Goal: Communication & Community: Answer question/provide support

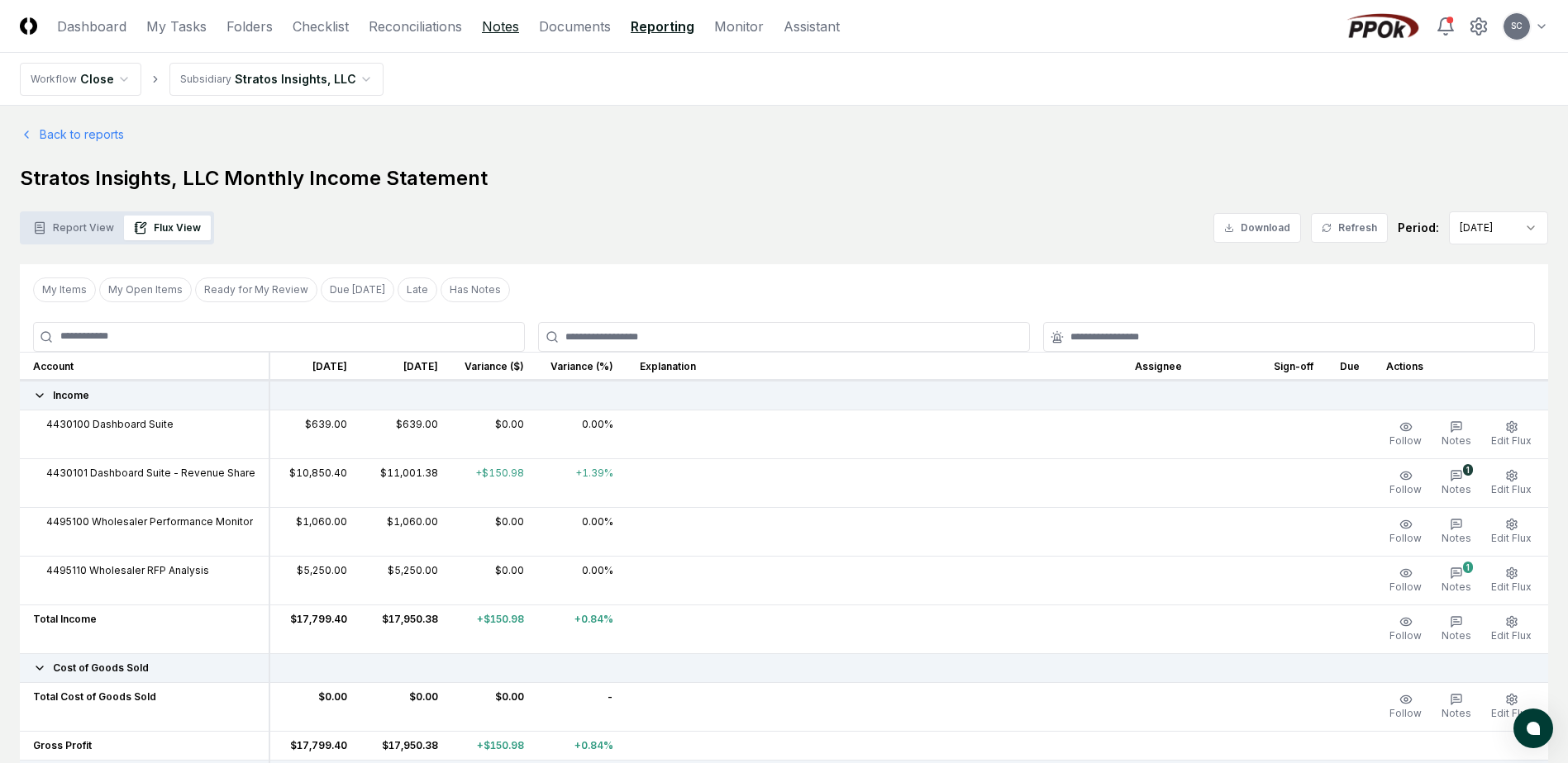
click at [496, 27] on link "Notes" at bounding box center [499, 27] width 37 height 20
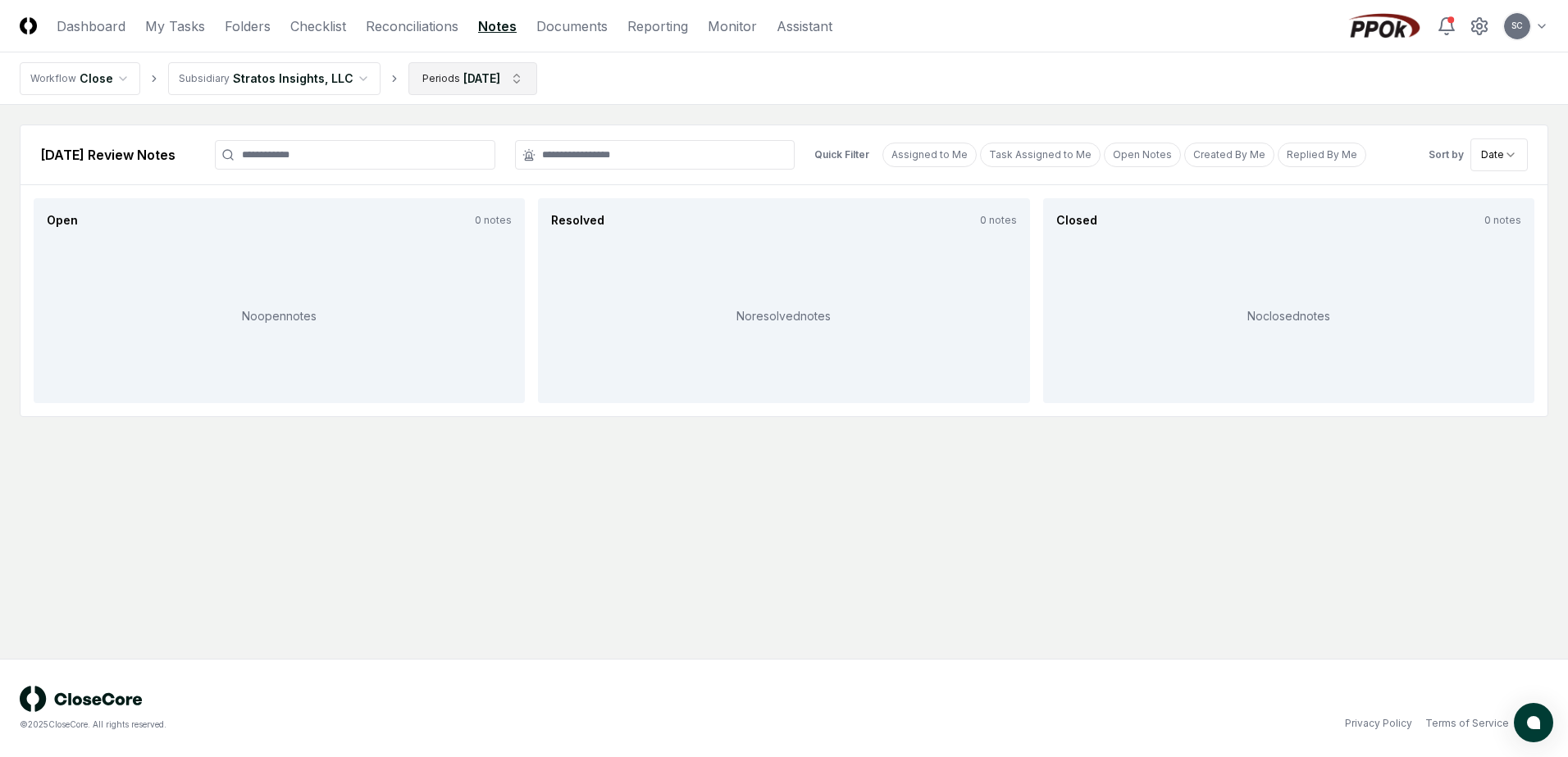
click at [469, 82] on html "CloseCore Dashboard My Tasks Folders Checklist Reconciliations Notes Documents …" at bounding box center [784, 378] width 1568 height 757
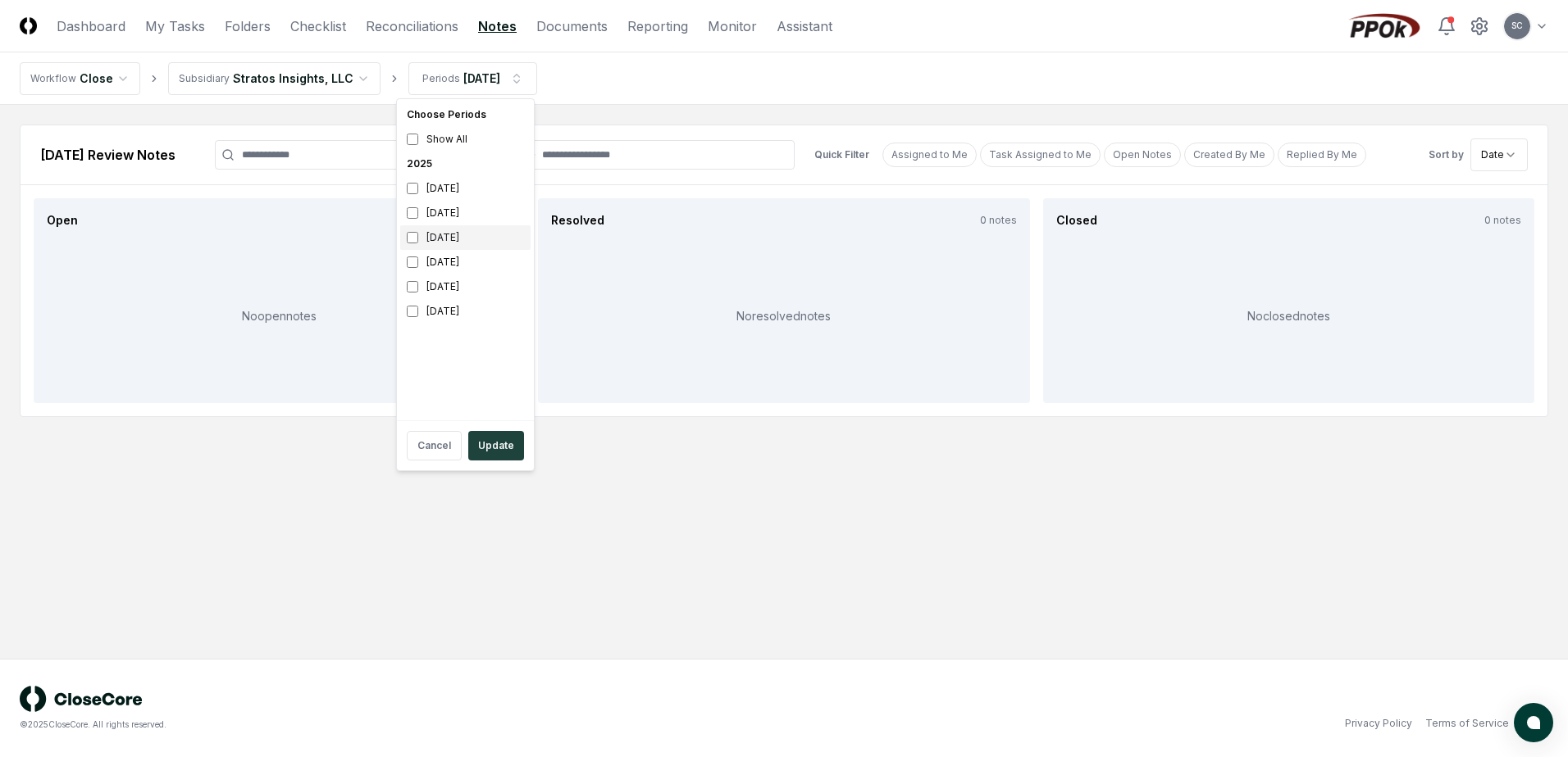
click at [450, 238] on div "[DATE]" at bounding box center [465, 237] width 130 height 25
click at [448, 214] on div "[DATE]" at bounding box center [465, 212] width 130 height 25
click at [501, 452] on button "Update" at bounding box center [496, 446] width 55 height 30
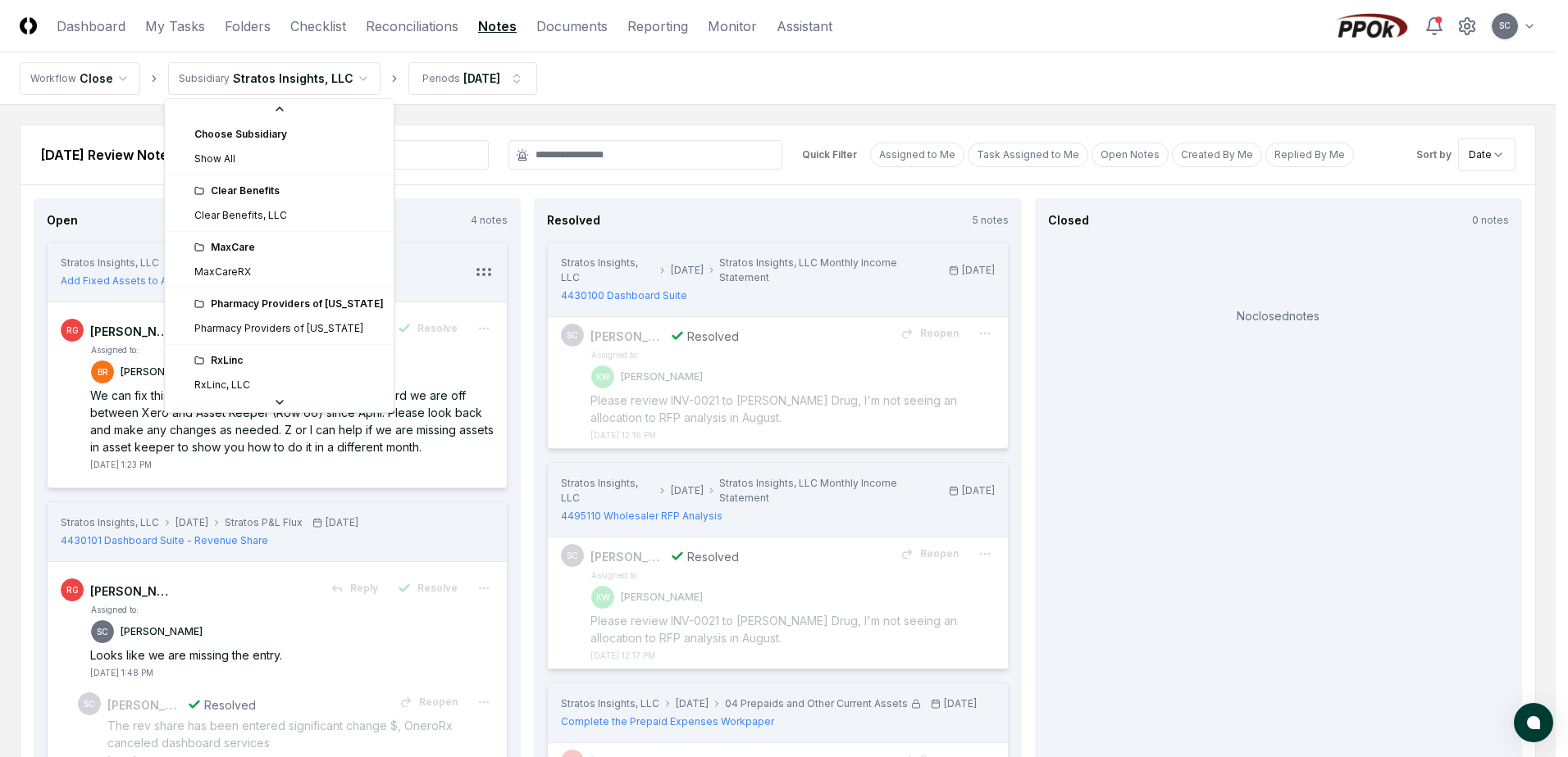
click at [299, 80] on html "CloseCore Dashboard My Tasks Folders Checklist Reconciliations Notes Documents …" at bounding box center [784, 696] width 1568 height 1393
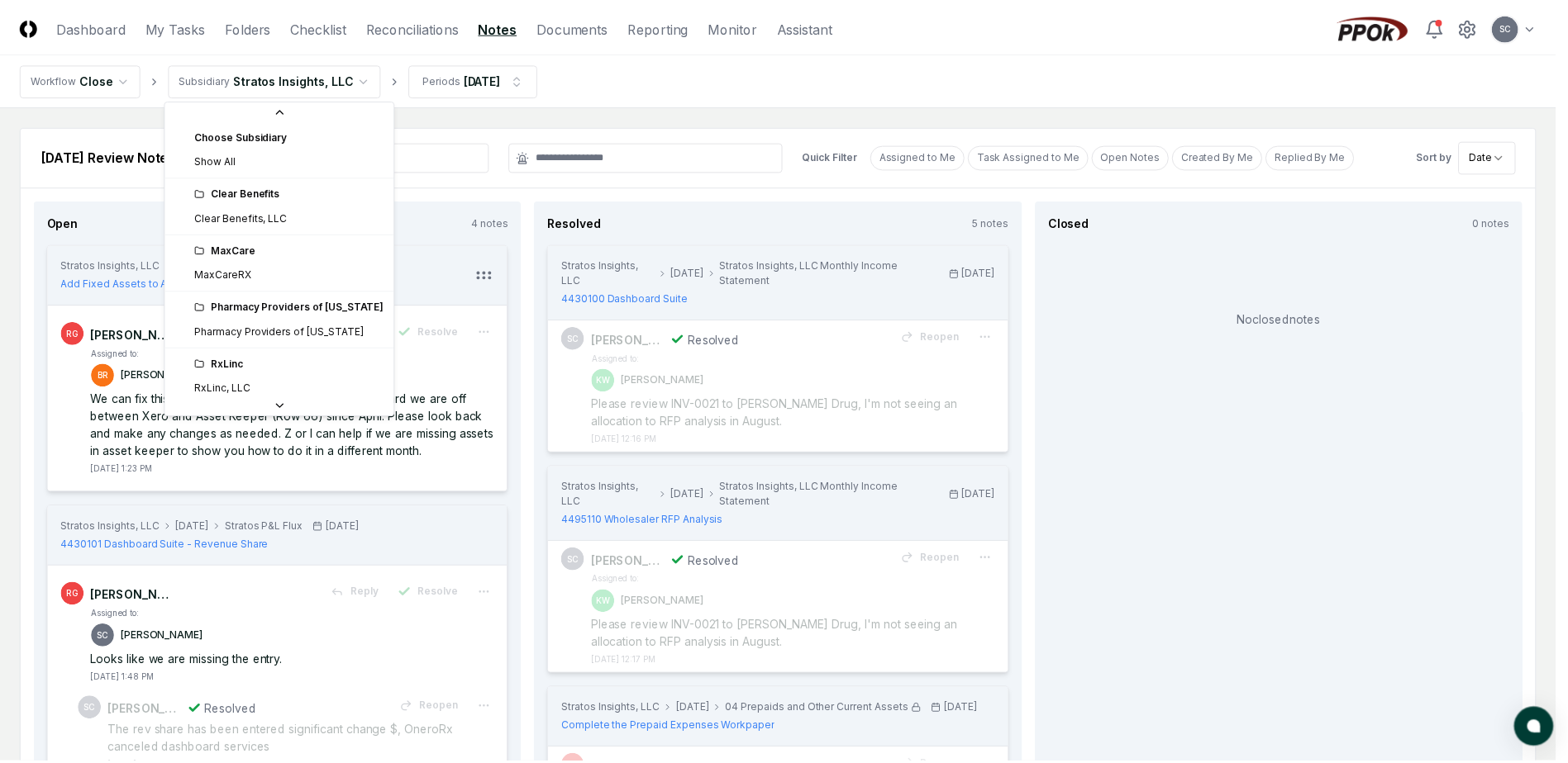
scroll to position [62, 0]
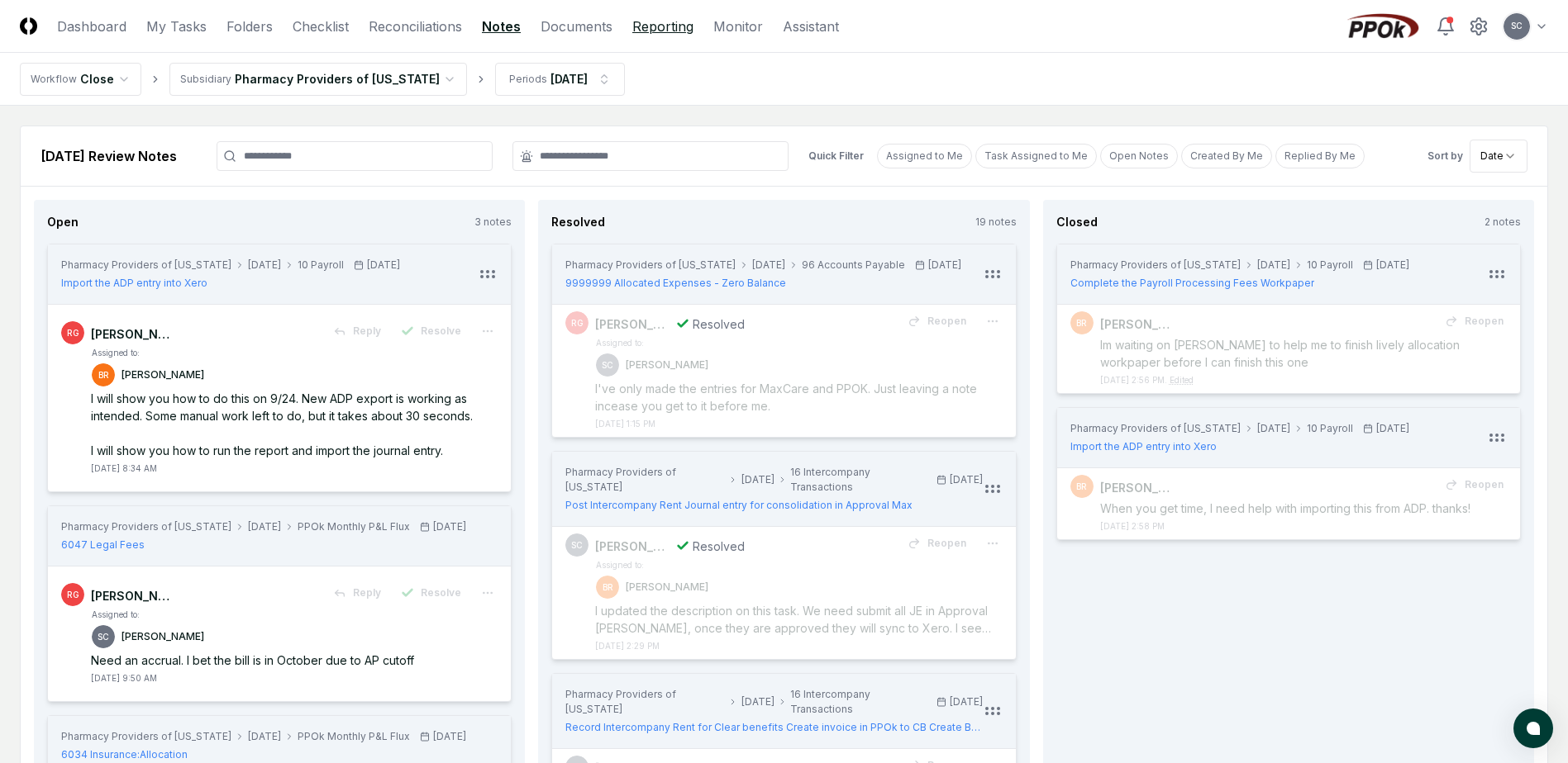
click at [672, 25] on link "Reporting" at bounding box center [662, 27] width 61 height 20
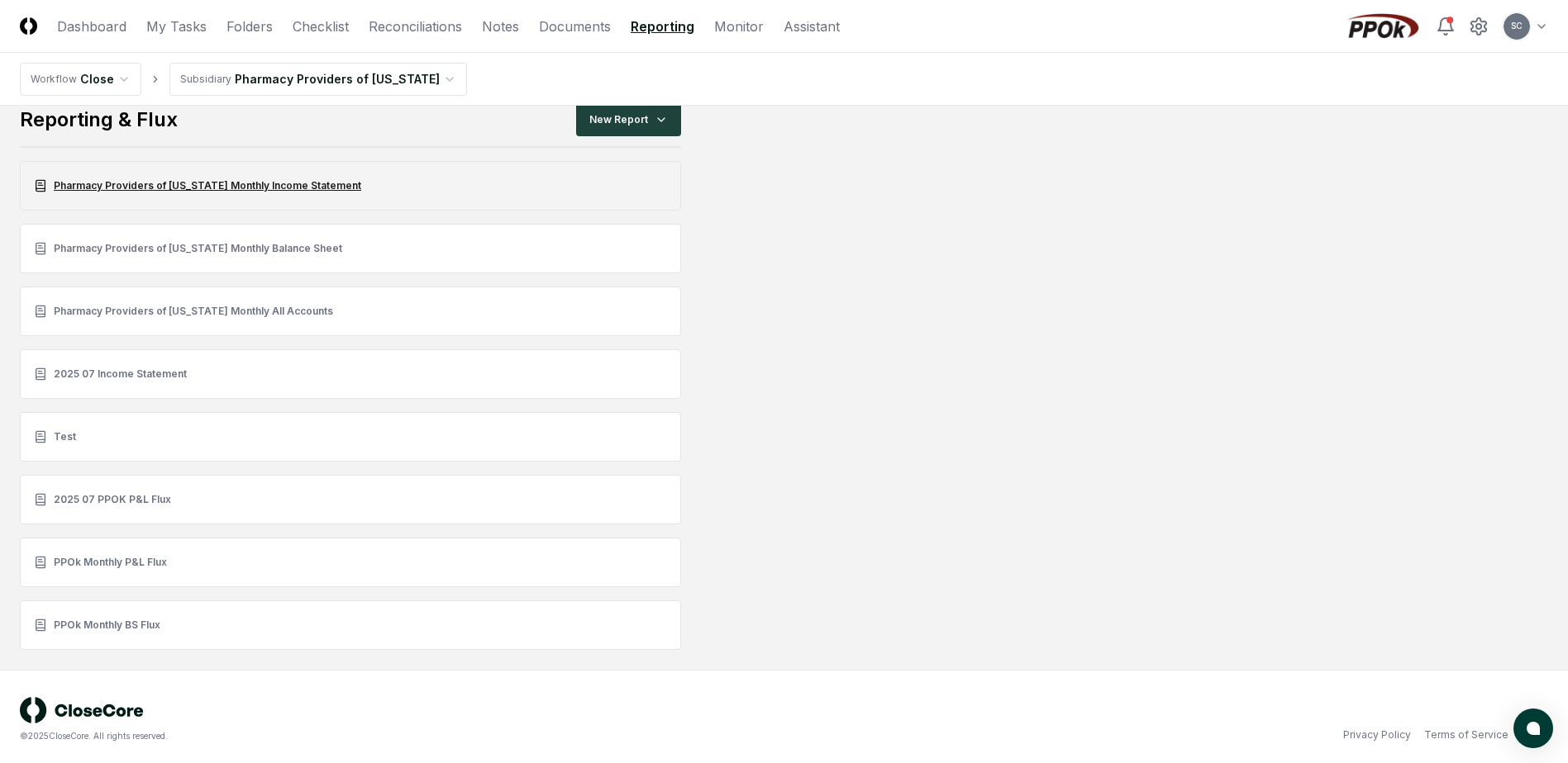
scroll to position [28, 0]
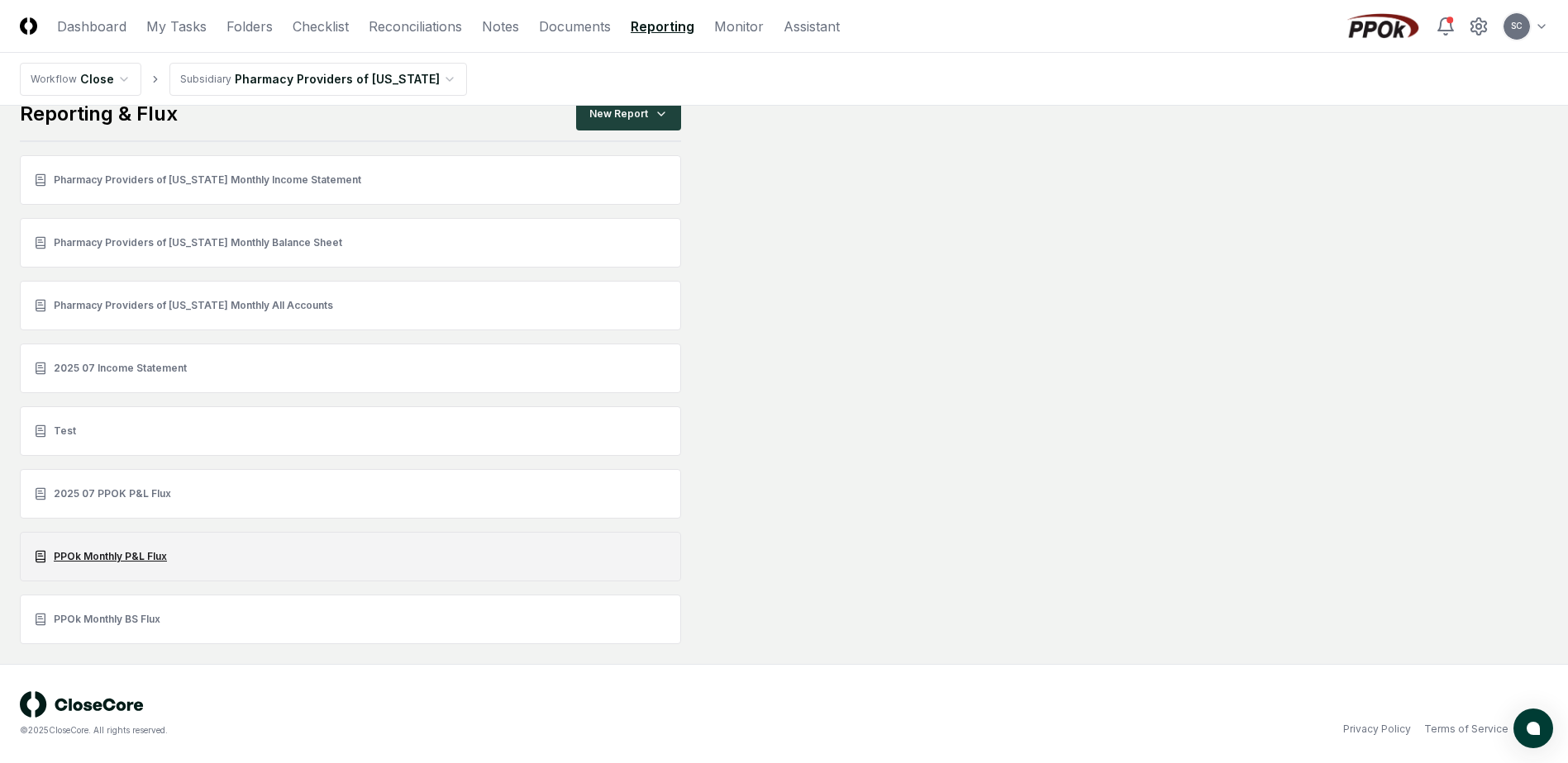
click at [115, 554] on link "PPOk Monthly P&L Flux" at bounding box center [350, 557] width 661 height 50
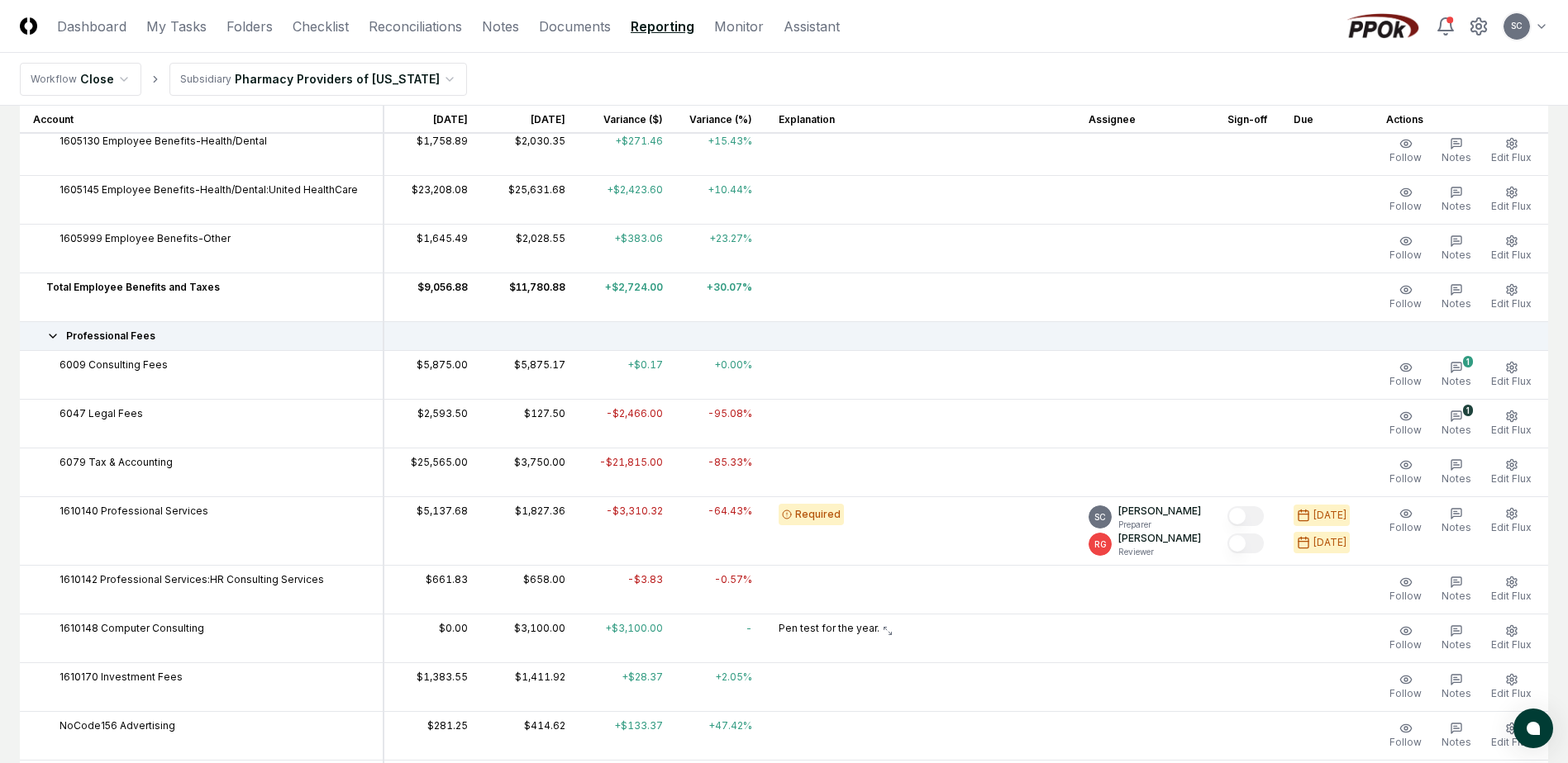
scroll to position [1487, 0]
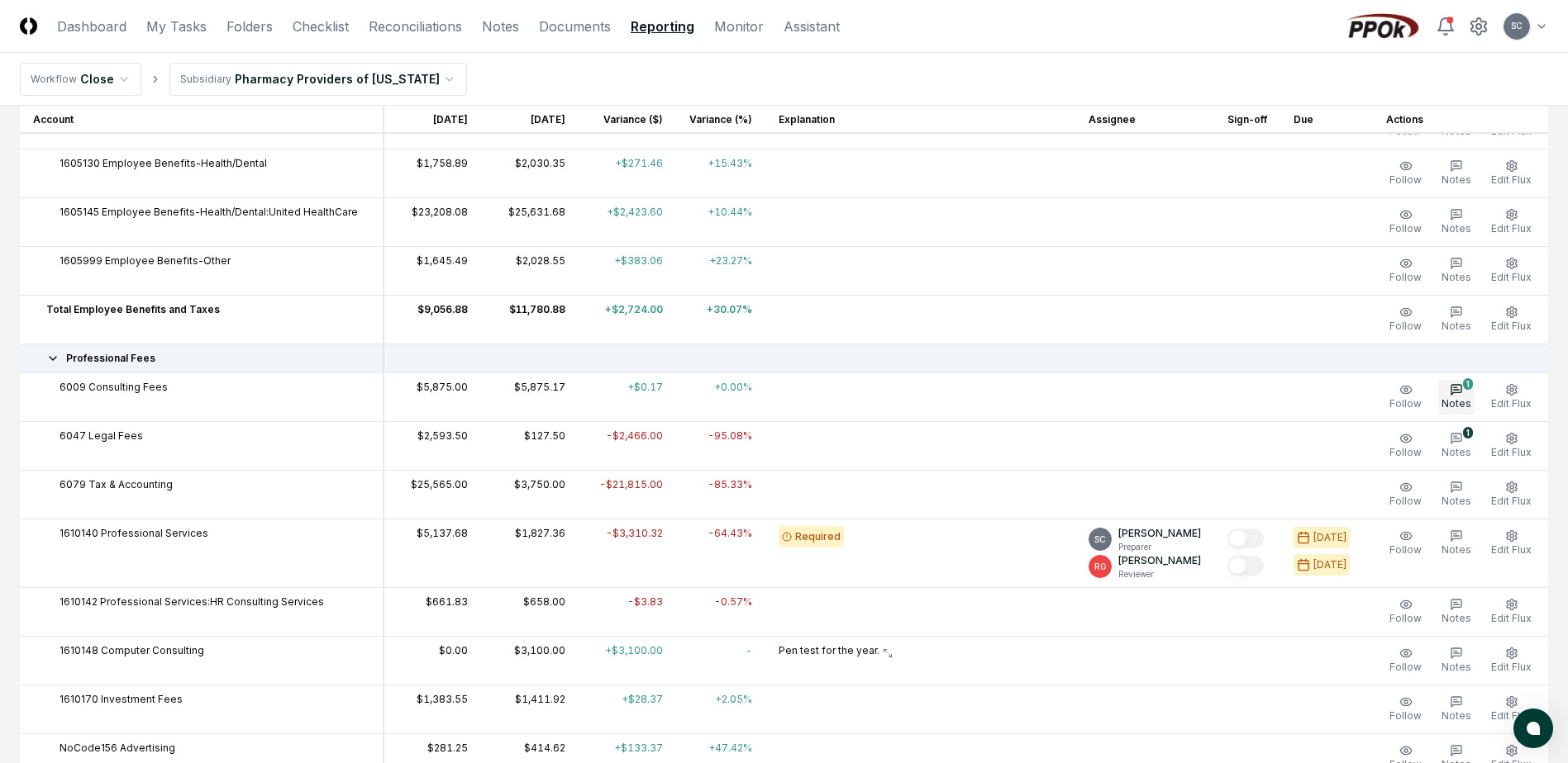
click at [1261, 394] on icon "button" at bounding box center [1456, 389] width 13 height 13
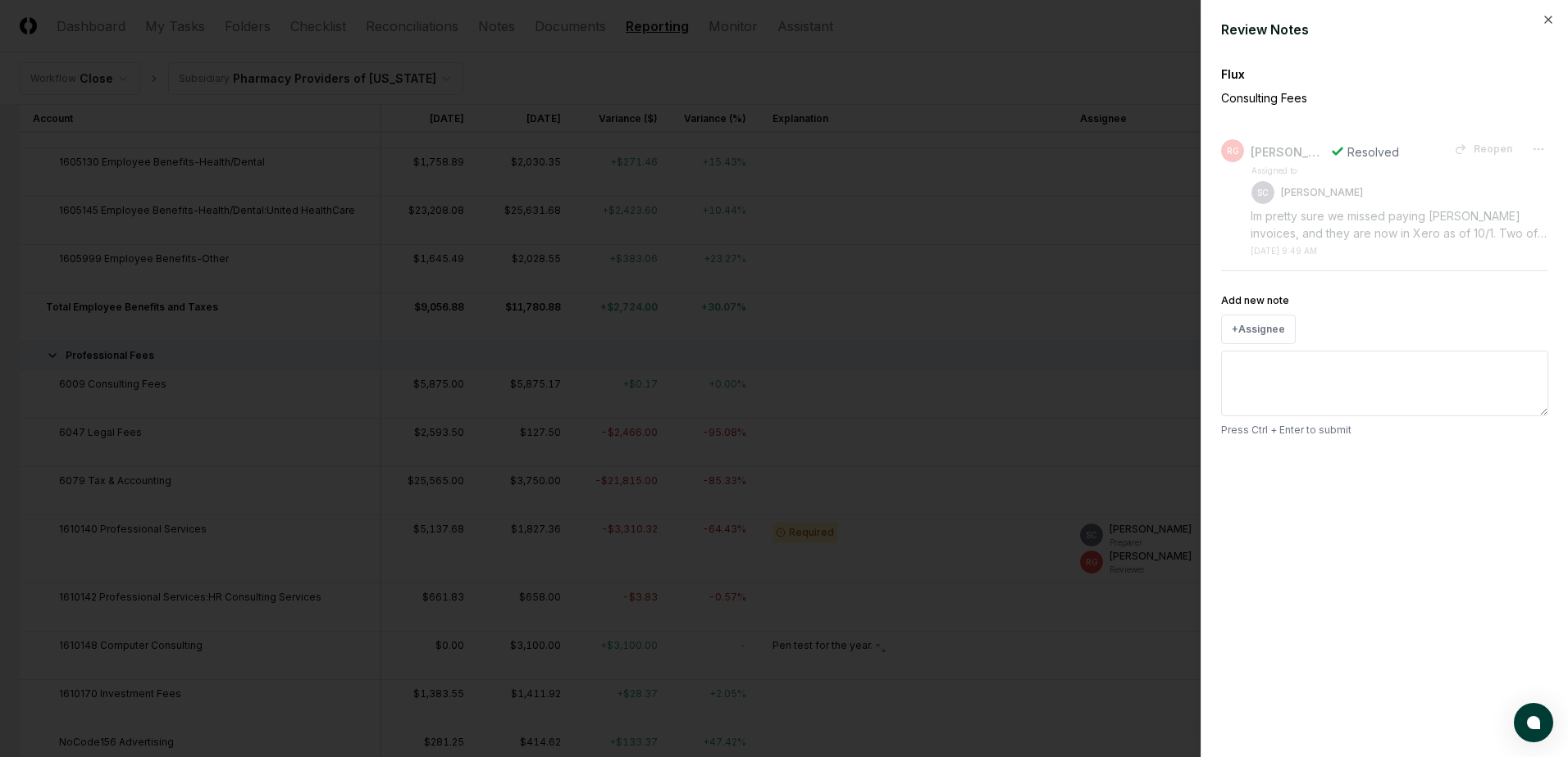
click at [1131, 40] on div at bounding box center [784, 378] width 1568 height 757
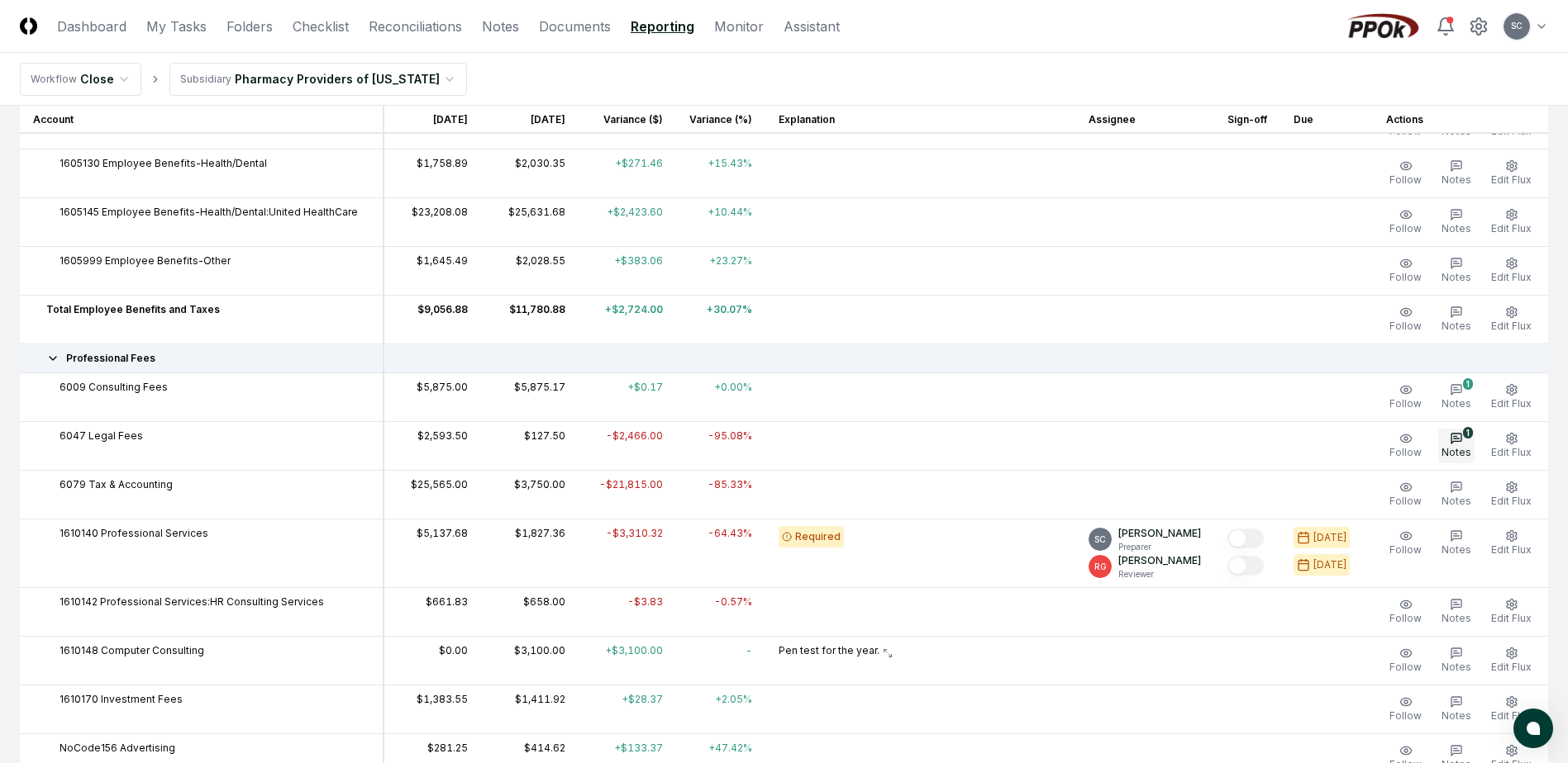
click at [1261, 442] on button "1 Notes" at bounding box center [1456, 446] width 37 height 35
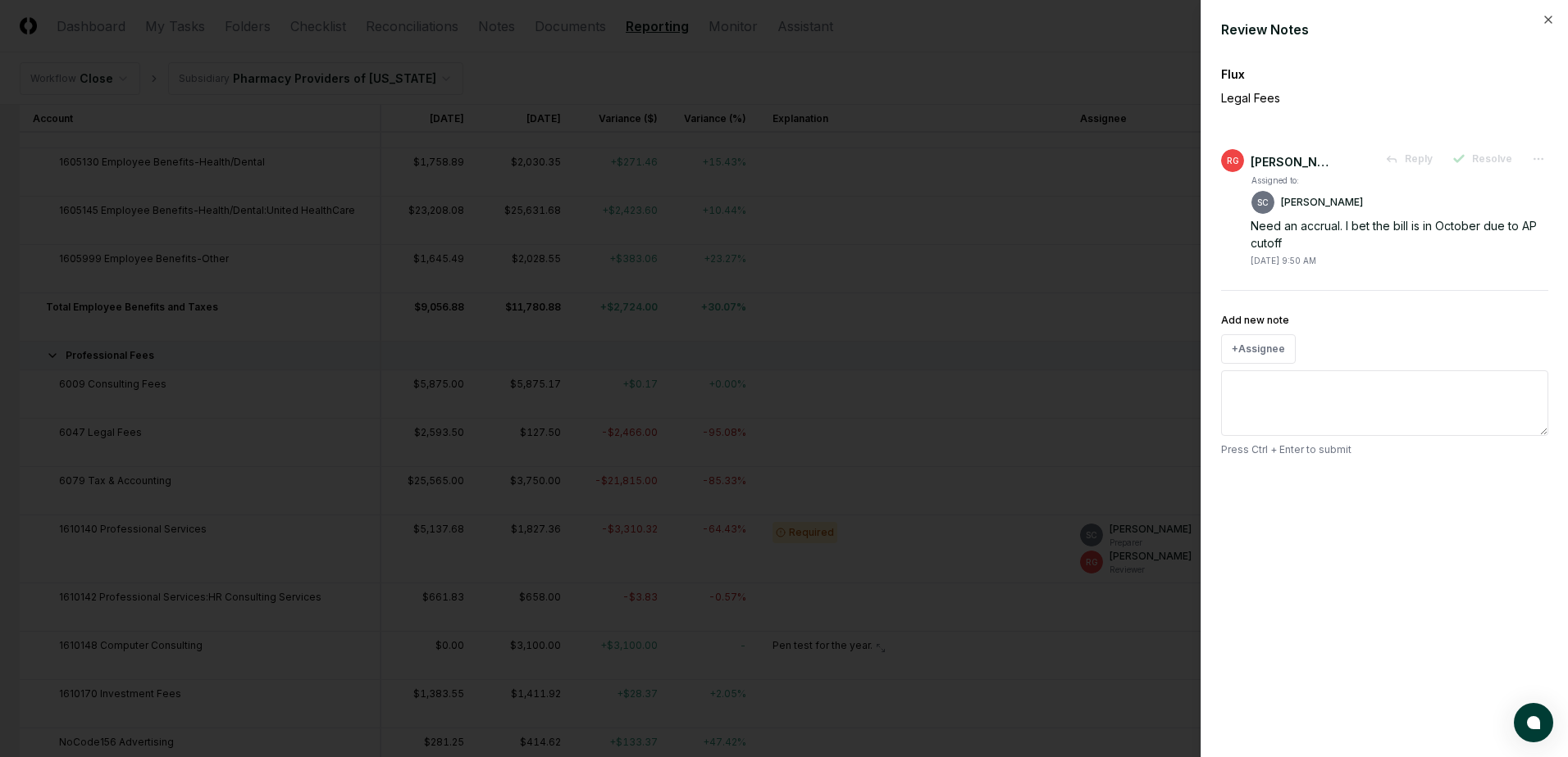
click at [1044, 51] on div at bounding box center [784, 378] width 1568 height 757
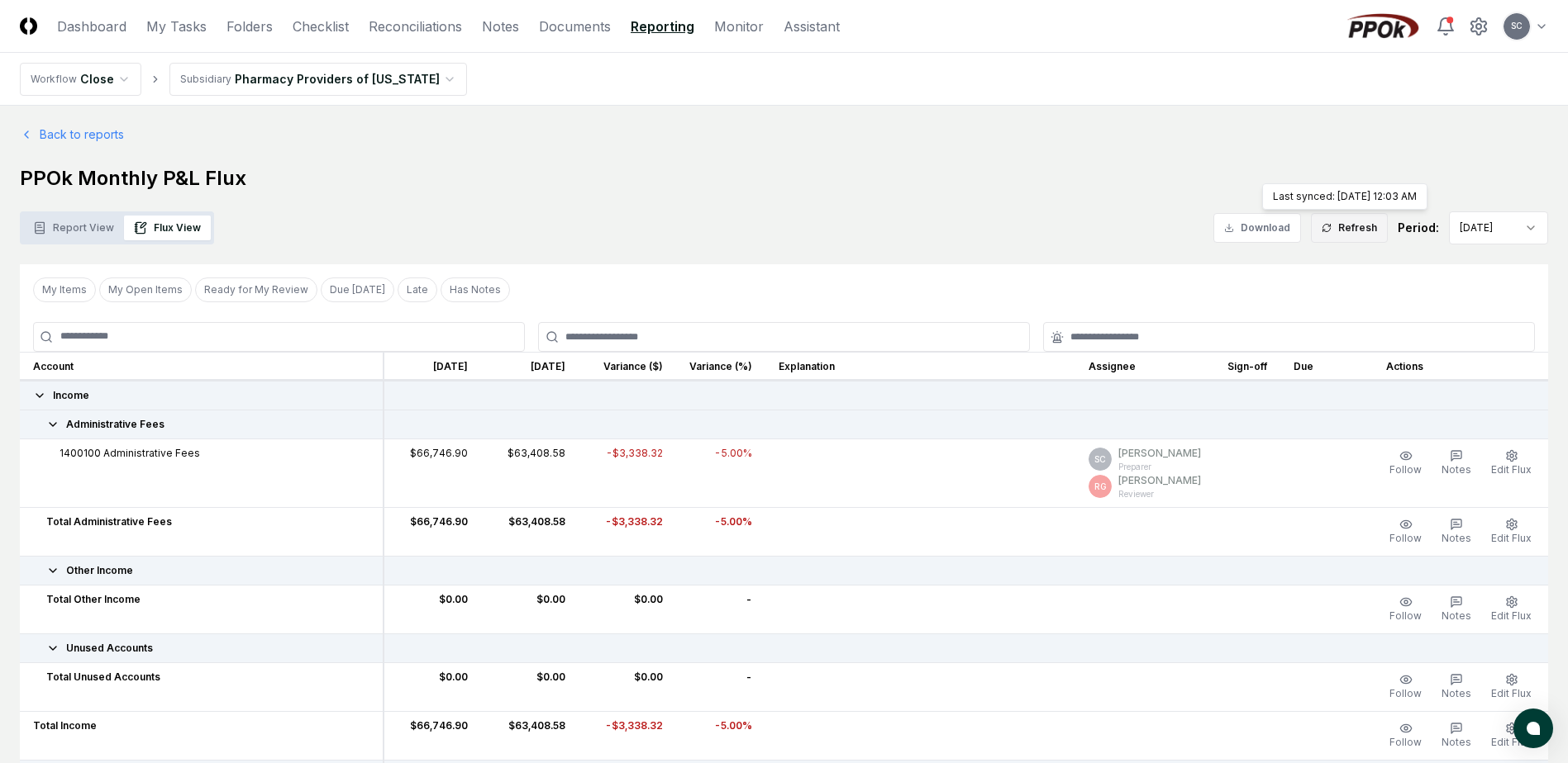
click at [1261, 222] on button "Refresh" at bounding box center [1348, 228] width 77 height 30
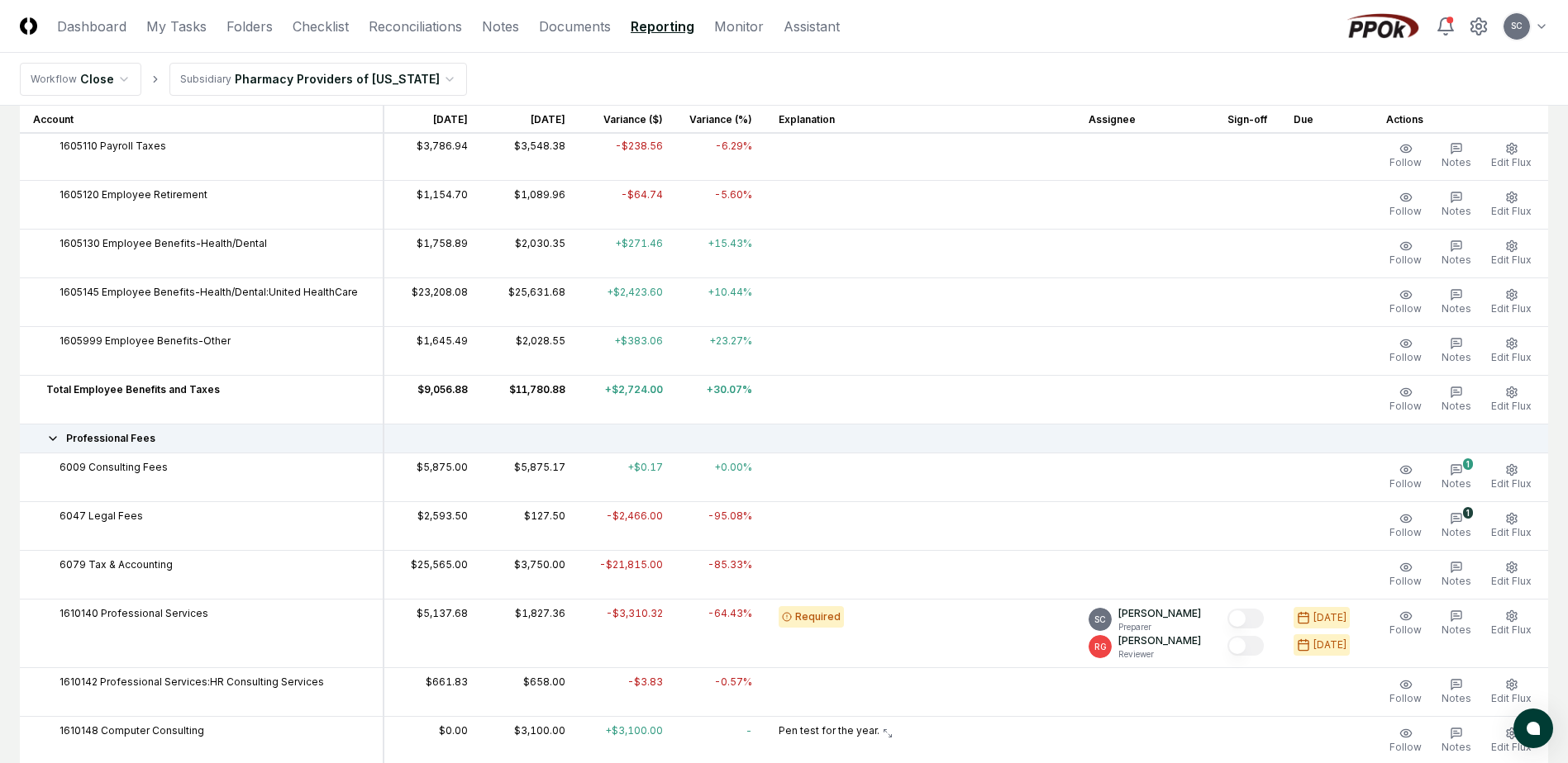
scroll to position [1487, 0]
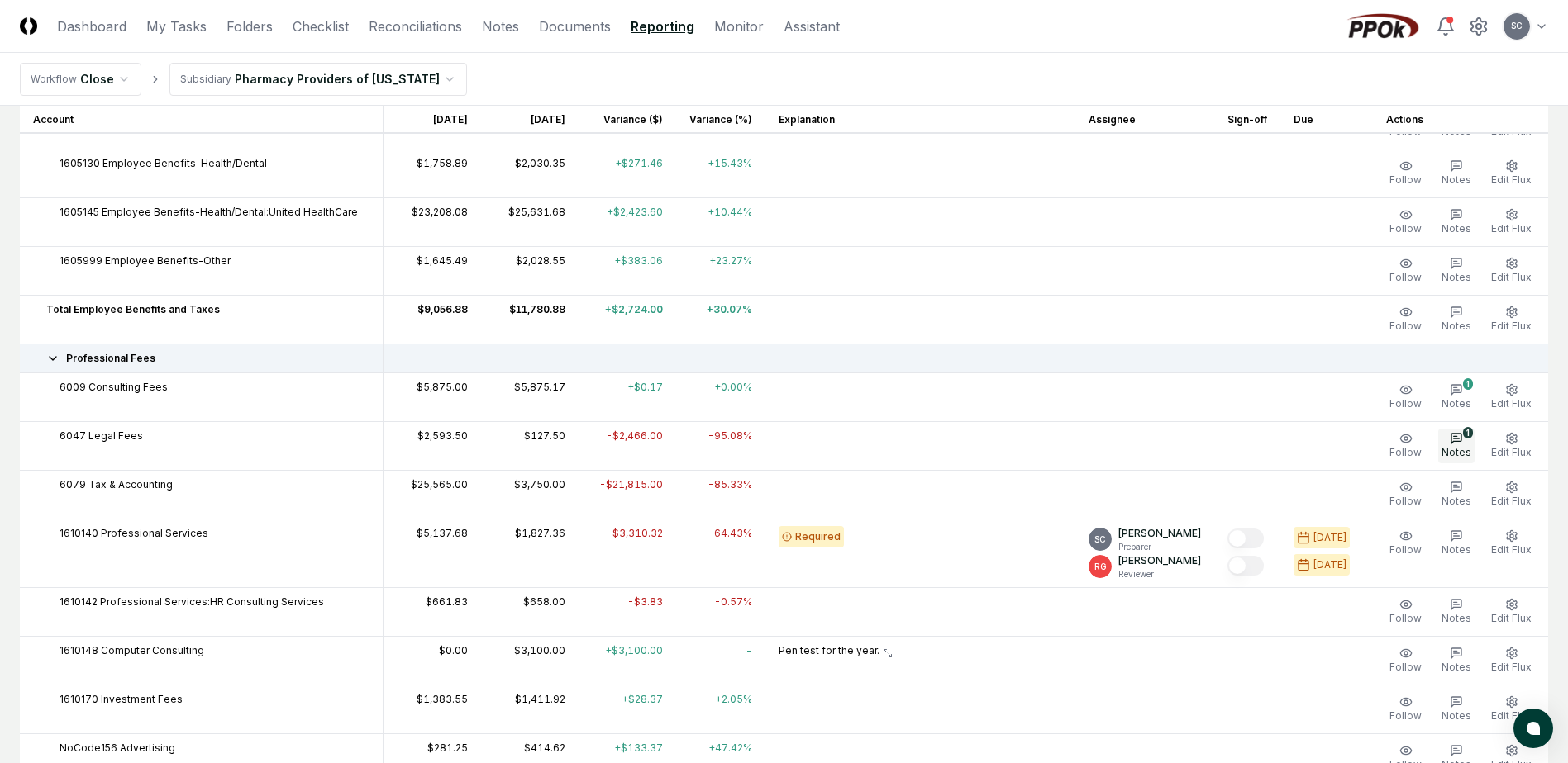
click at [1261, 446] on button "1 Notes" at bounding box center [1456, 446] width 37 height 35
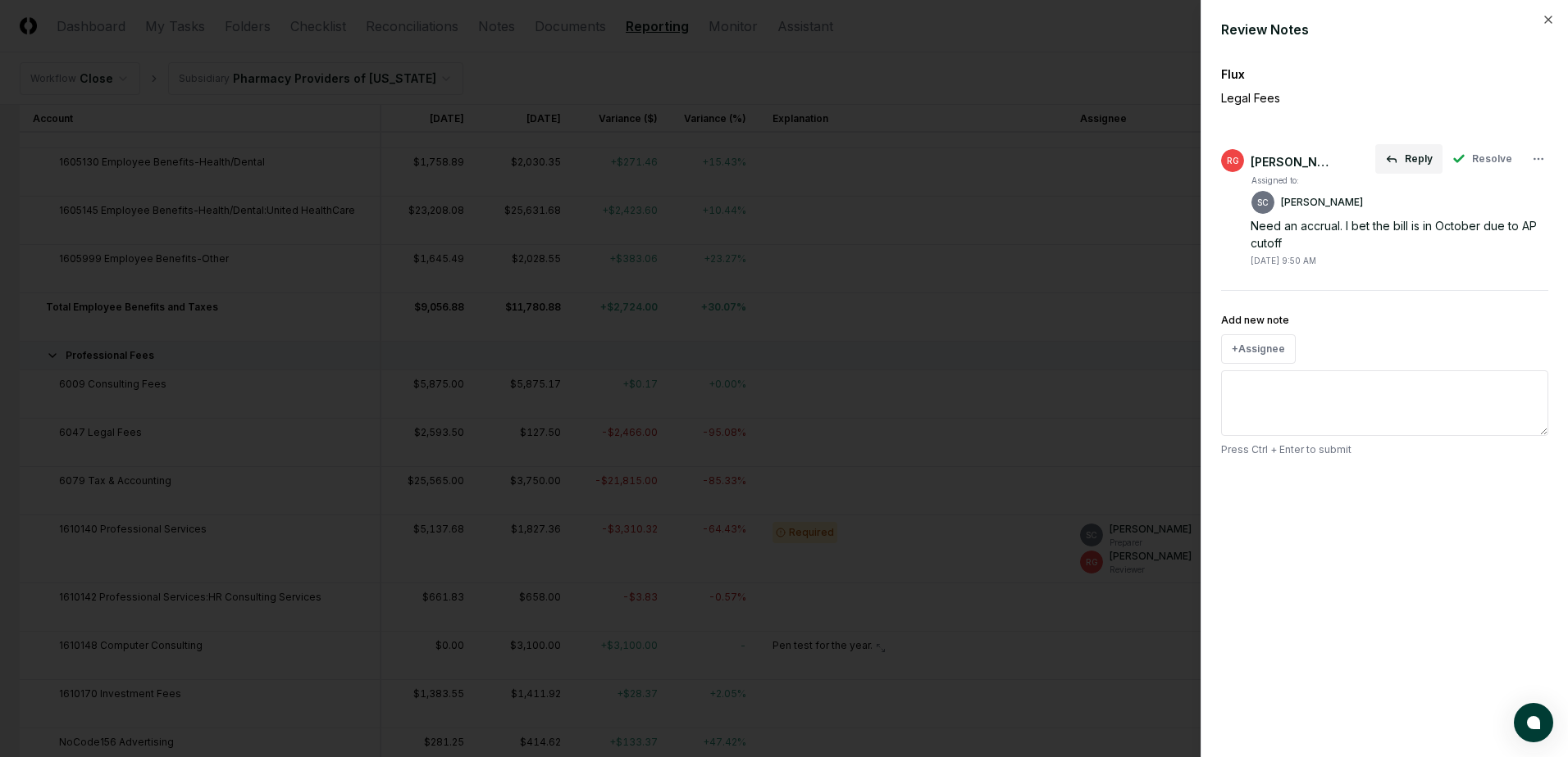
click at [1251, 152] on button "Reply" at bounding box center [1409, 159] width 67 height 30
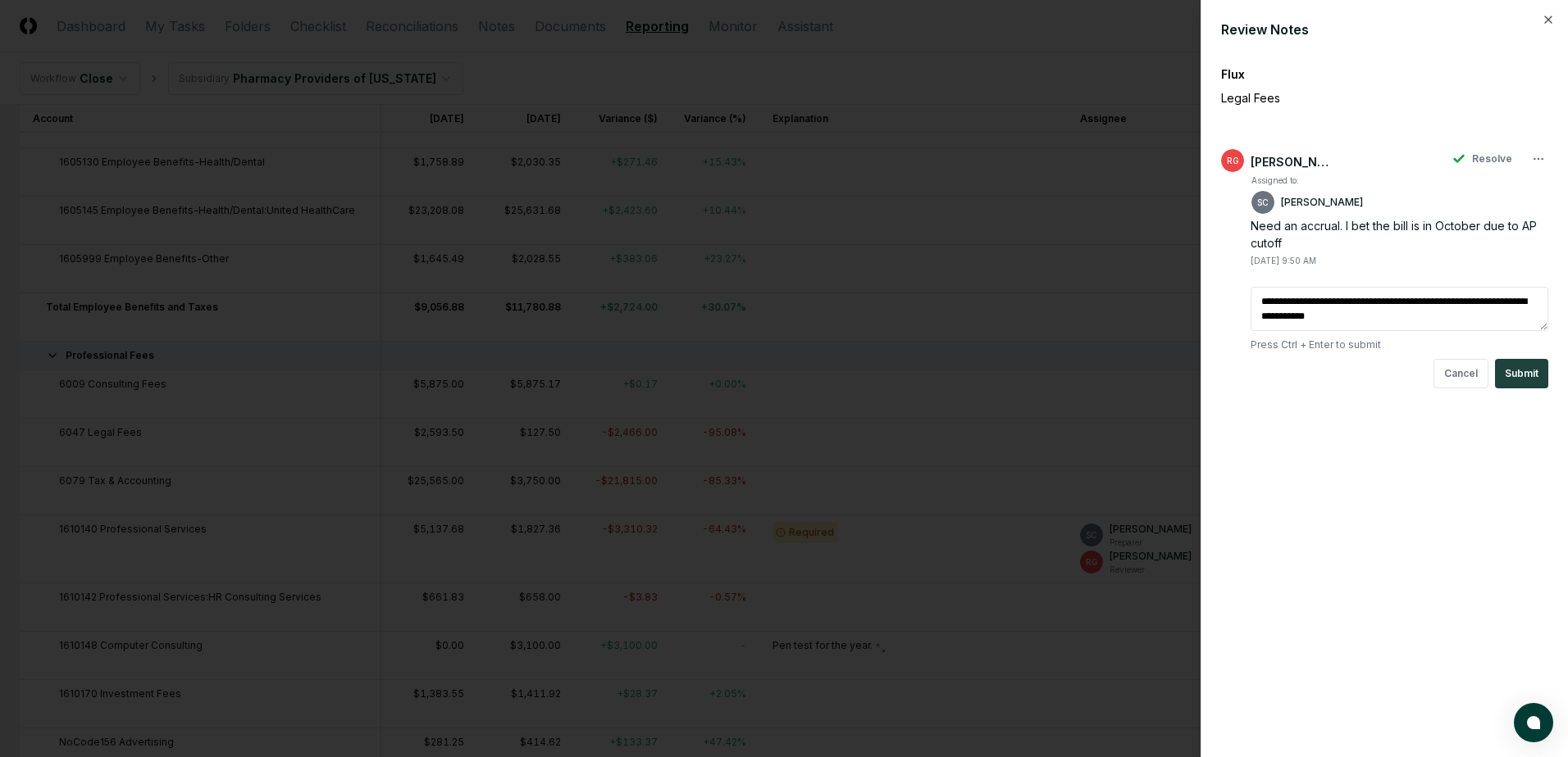
click at [1251, 311] on textarea "**********" at bounding box center [1399, 309] width 297 height 44
click at [1251, 322] on textarea "**********" at bounding box center [1399, 309] width 297 height 44
click at [1251, 327] on textarea "**********" at bounding box center [1399, 317] width 297 height 59
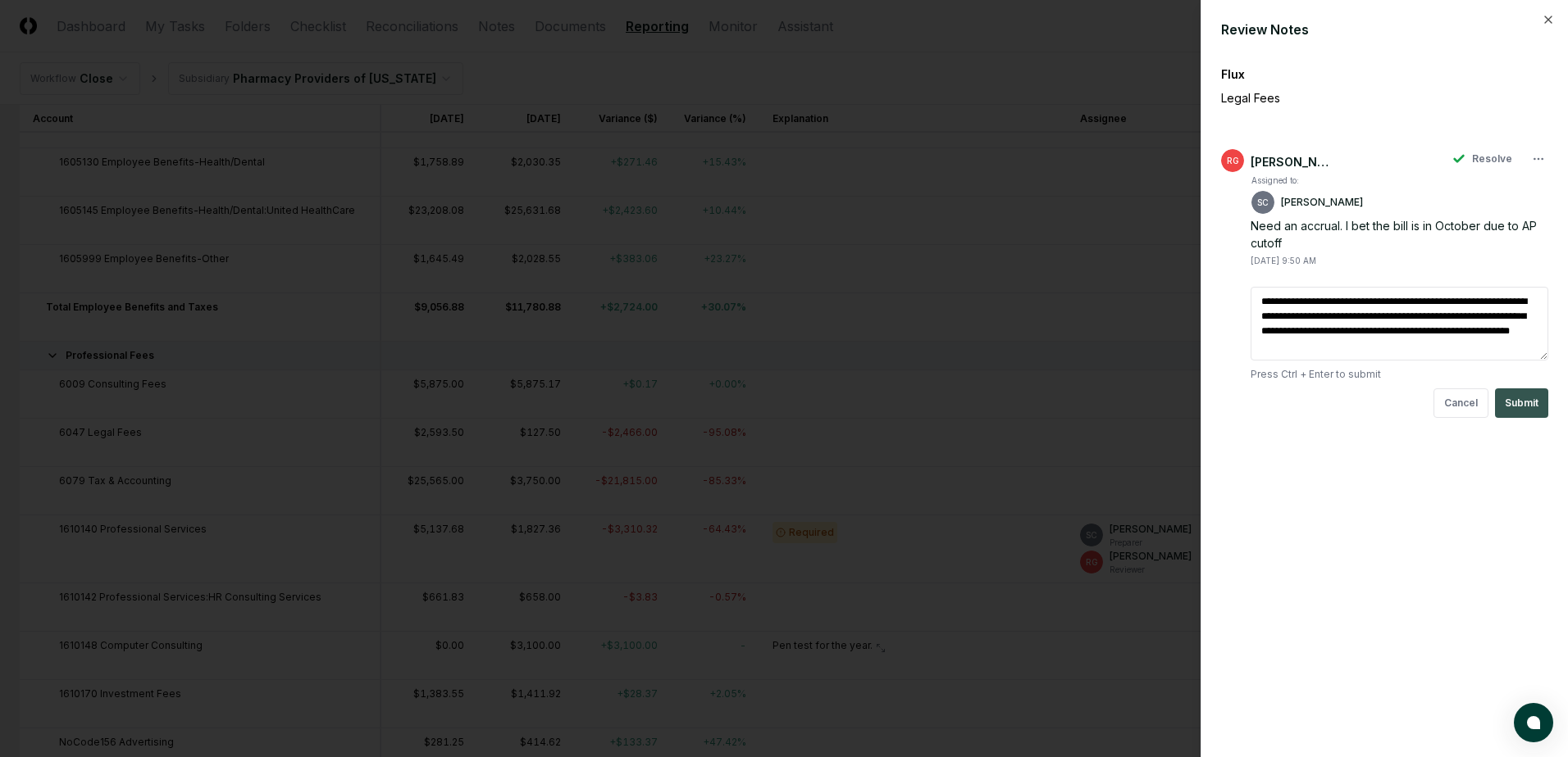
type textarea "**********"
click at [1251, 399] on button "Submit" at bounding box center [1522, 404] width 53 height 30
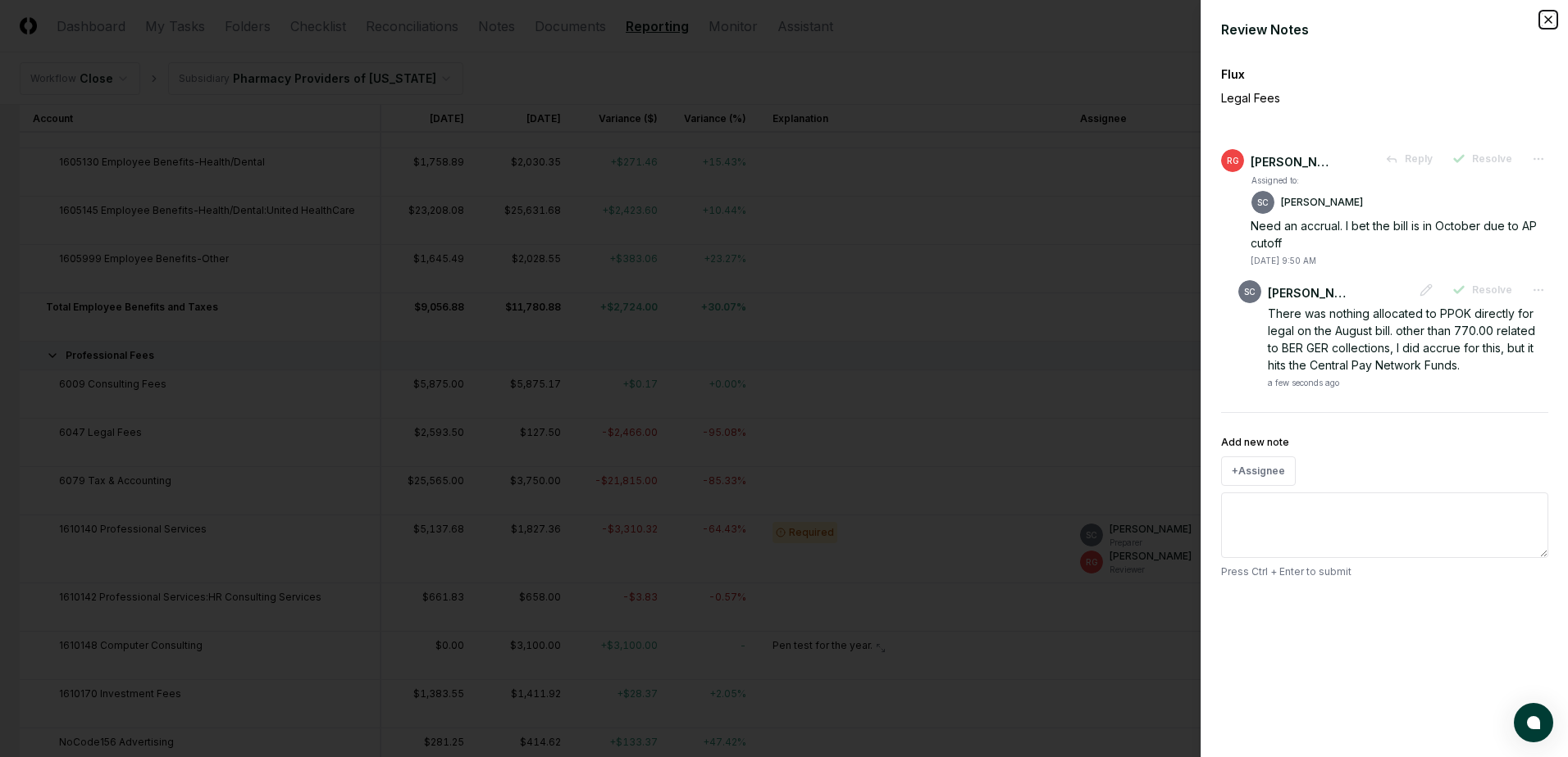
click at [1251, 20] on icon "button" at bounding box center [1547, 19] width 13 height 13
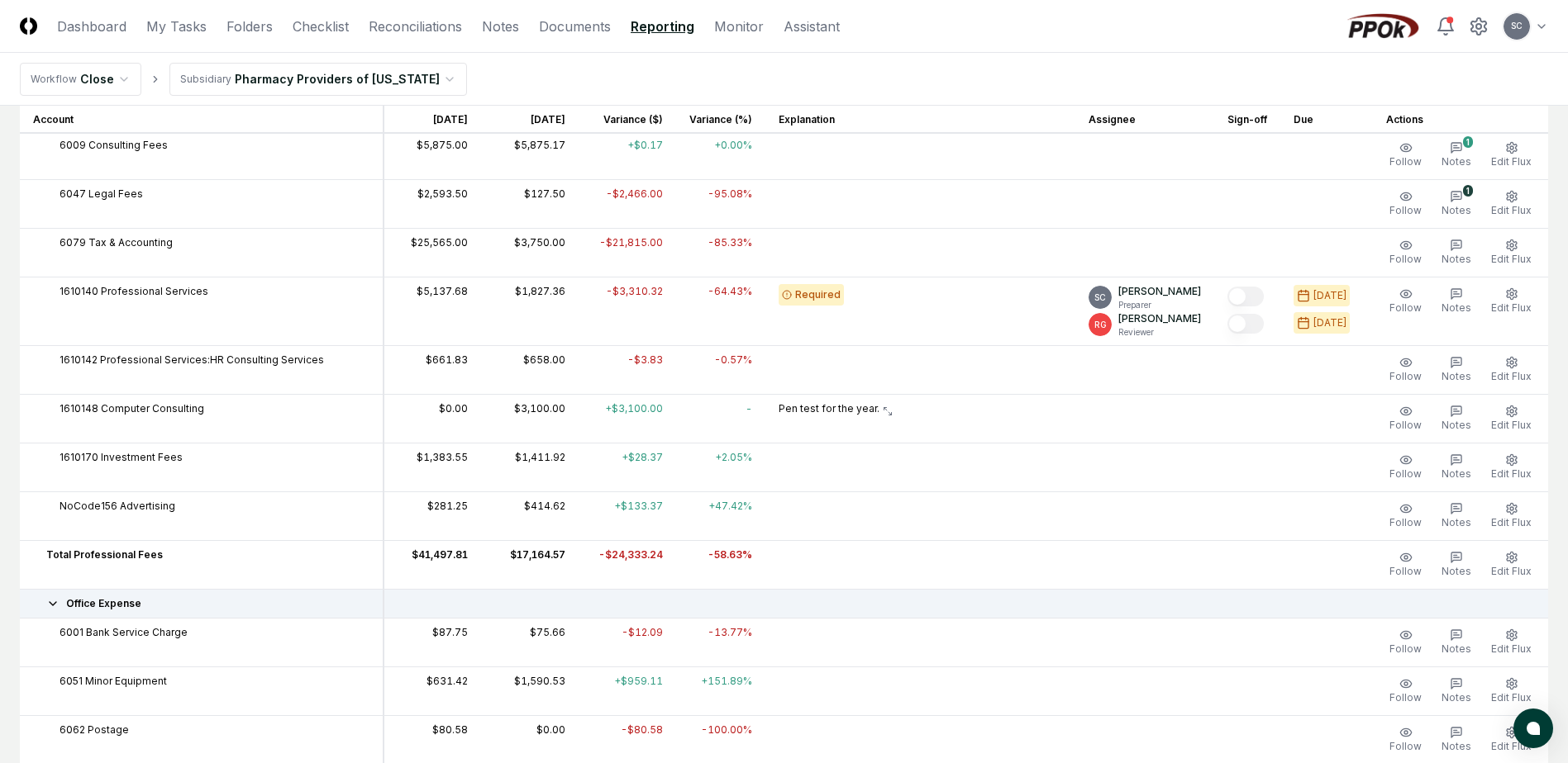
scroll to position [1735, 0]
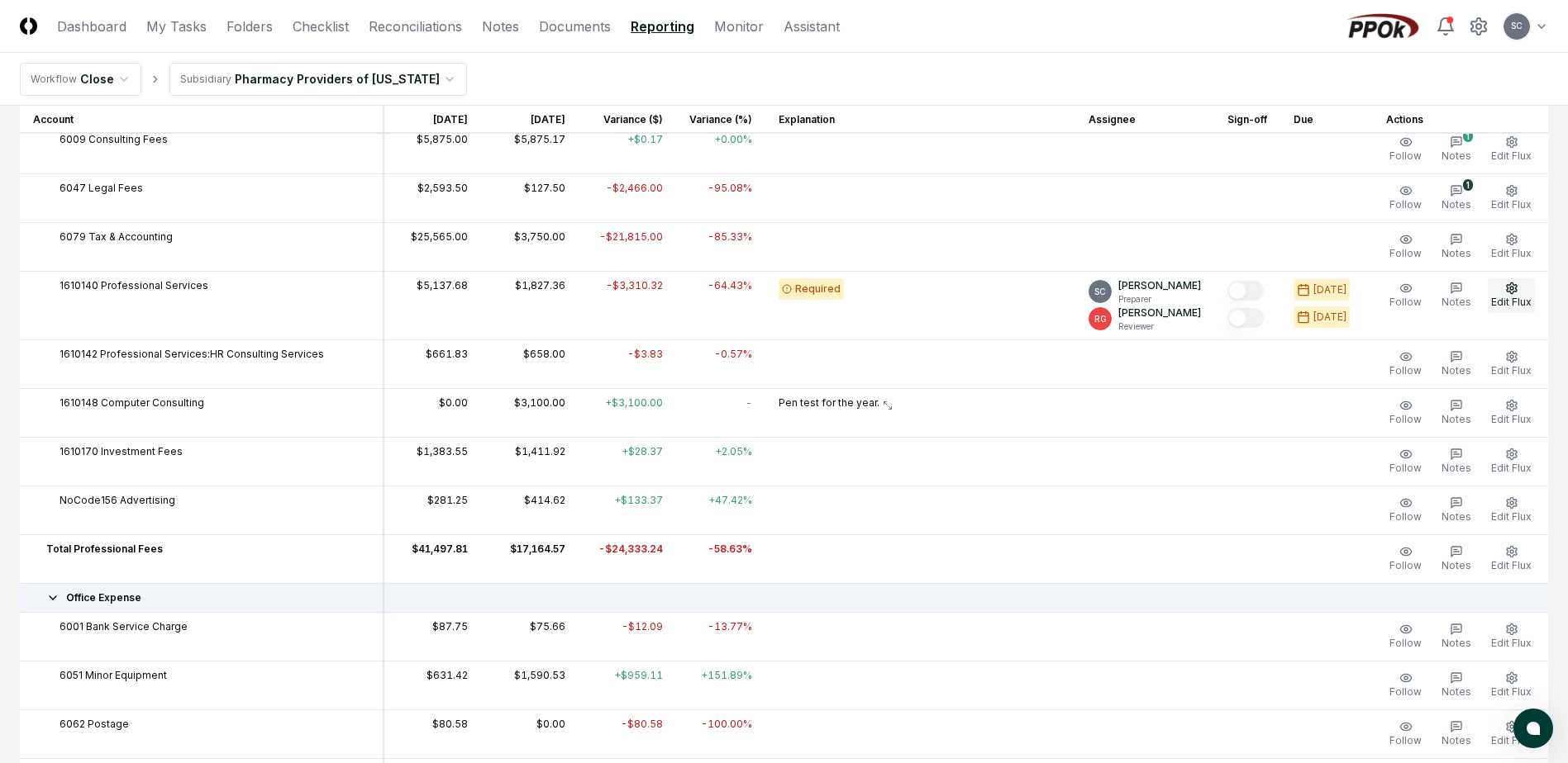
click at [1261, 294] on button "Edit Flux" at bounding box center [1510, 295] width 47 height 35
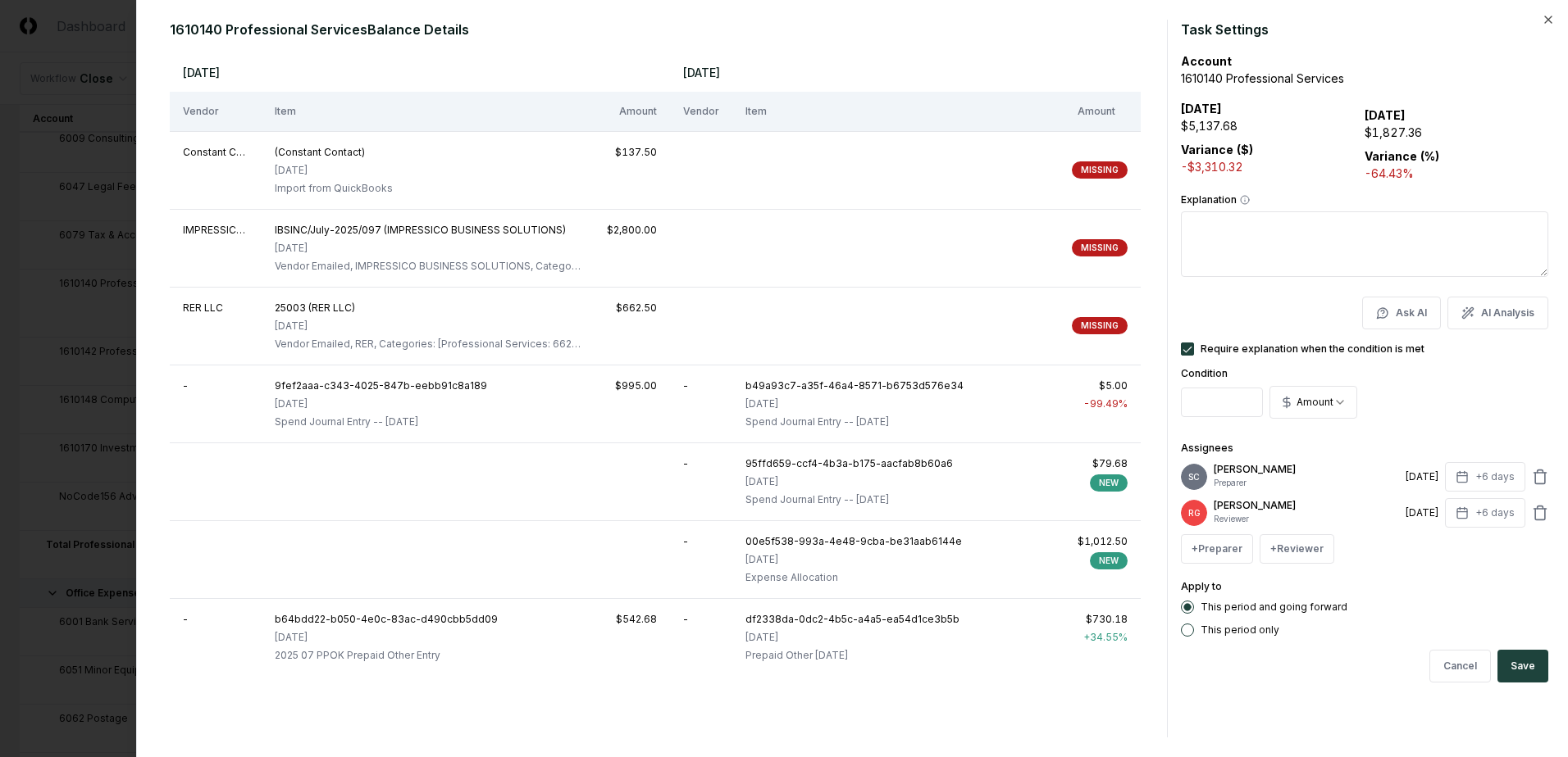
click at [1251, 12] on div "1610140 Professional Services Balance Details [DATE] [DATE] Vendor Item Amount …" at bounding box center [852, 378] width 1432 height 757
click at [1251, 22] on icon "button" at bounding box center [1547, 19] width 13 height 13
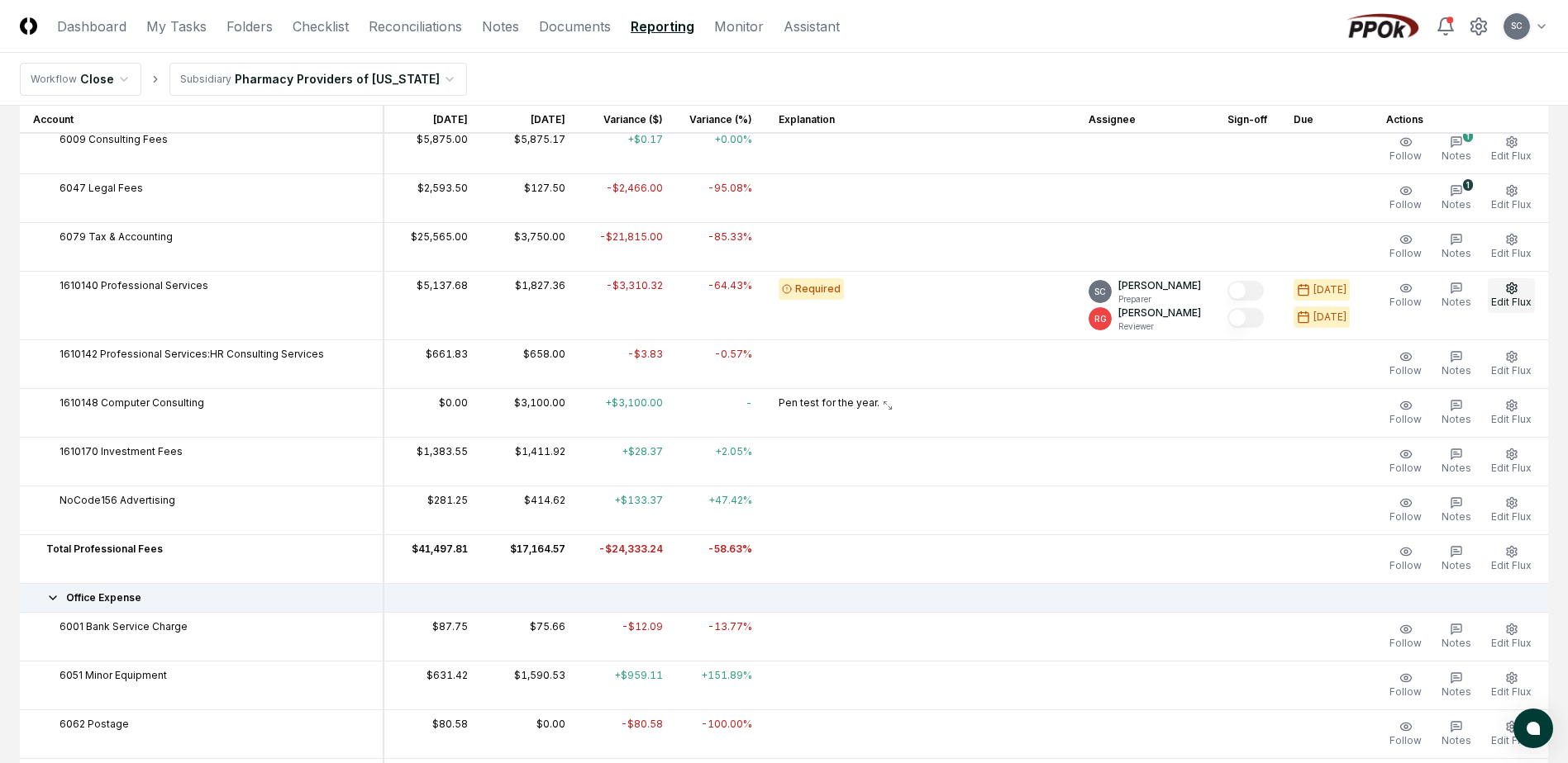
click at [1261, 288] on icon "button" at bounding box center [1510, 287] width 13 height 13
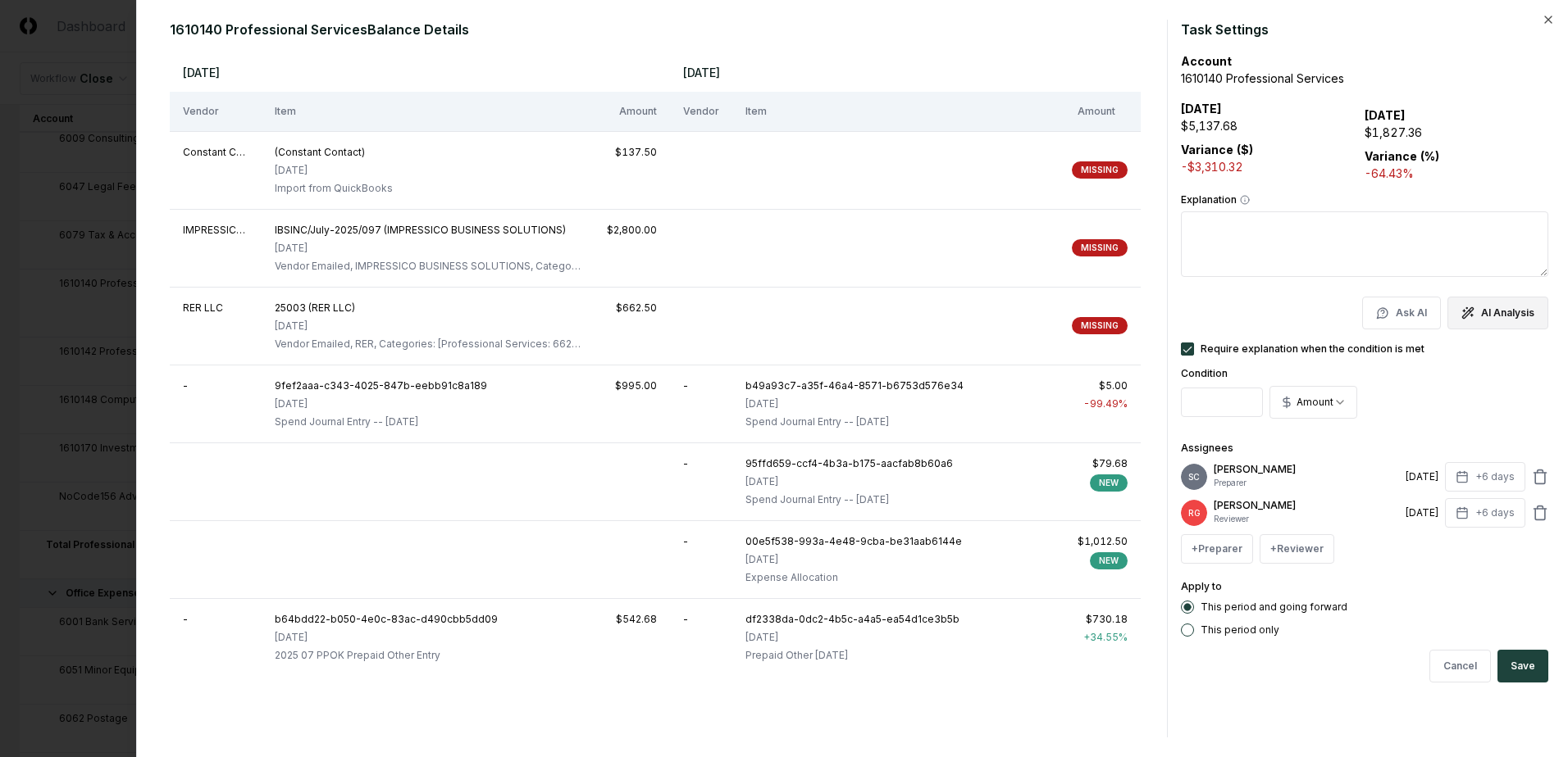
click at [1251, 318] on button "AI Analysis" at bounding box center [1498, 313] width 101 height 33
click at [1251, 316] on icon "button" at bounding box center [1471, 316] width 2 height 0
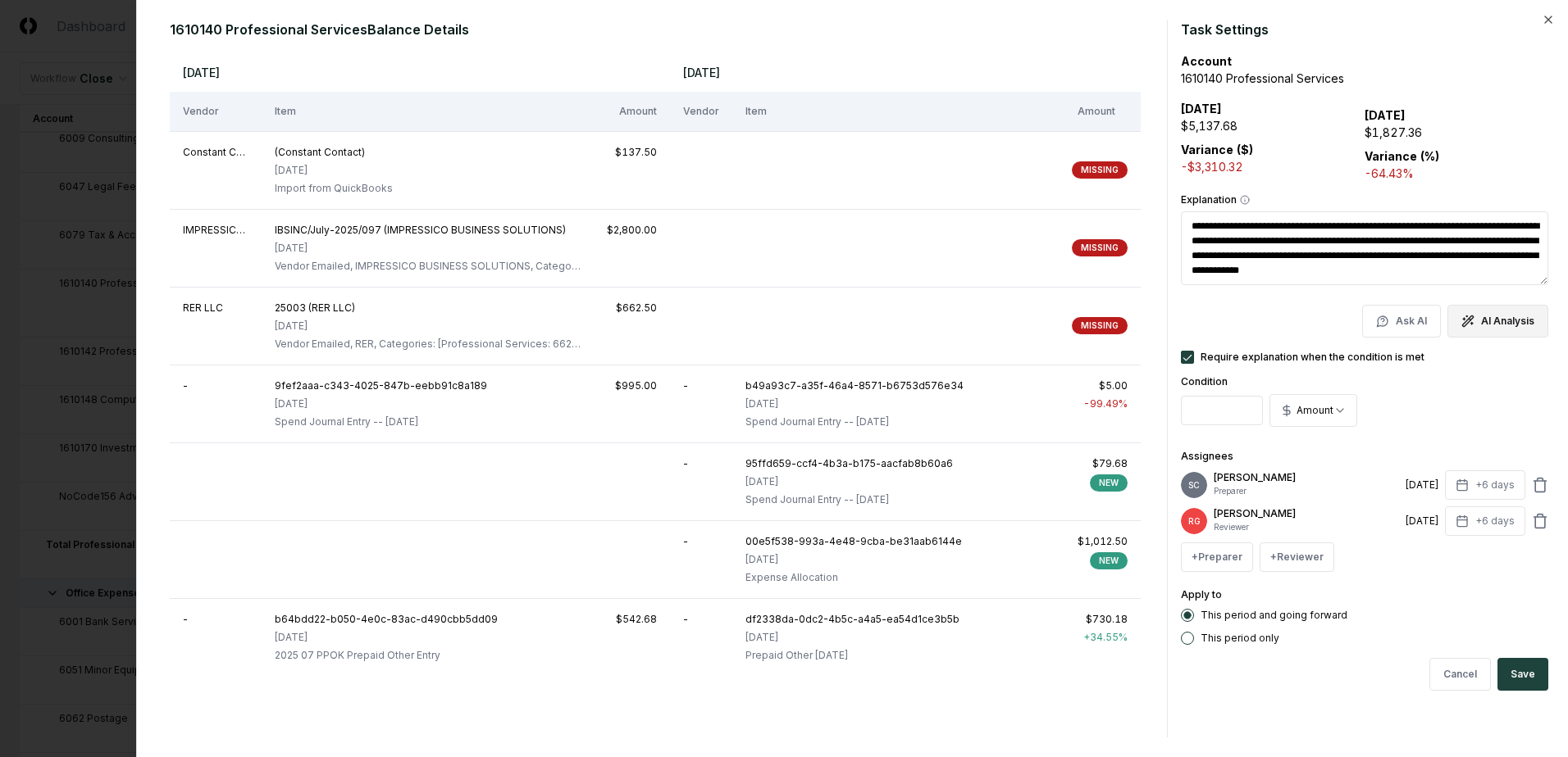
click at [1251, 312] on div "Ask AI AI Analysis" at bounding box center [1365, 321] width 367 height 33
click at [1251, 20] on icon "button" at bounding box center [1547, 19] width 13 height 13
